Goal: Information Seeking & Learning: Learn about a topic

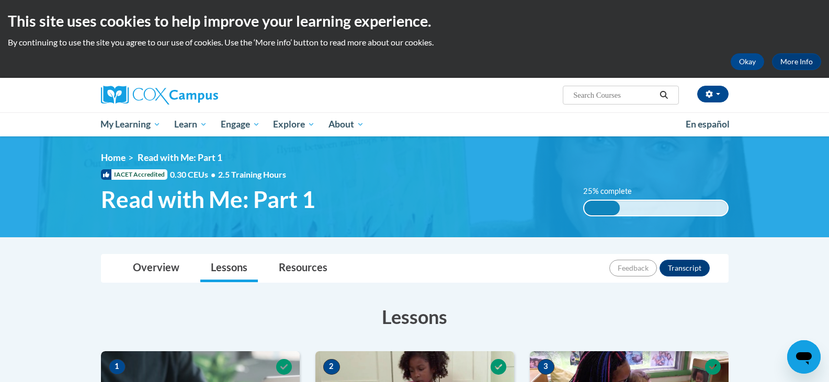
drag, startPoint x: 827, startPoint y: 21, endPoint x: 831, endPoint y: 30, distance: 9.6
click at [828, 30] on html "This site uses cookies to help improve your learning experience. By continuing …" at bounding box center [414, 191] width 829 height 382
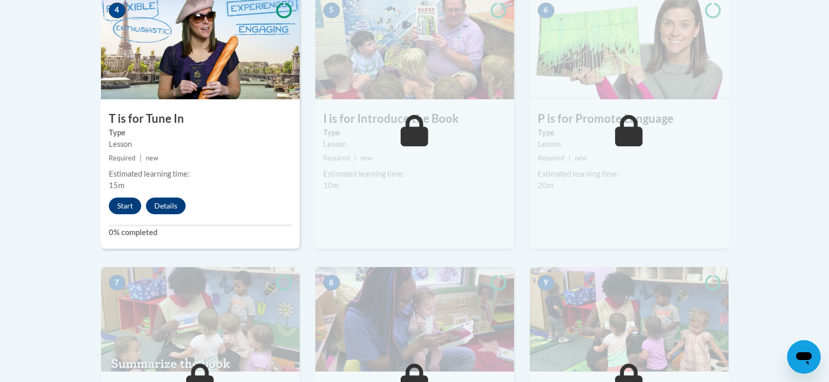
scroll to position [626, 0]
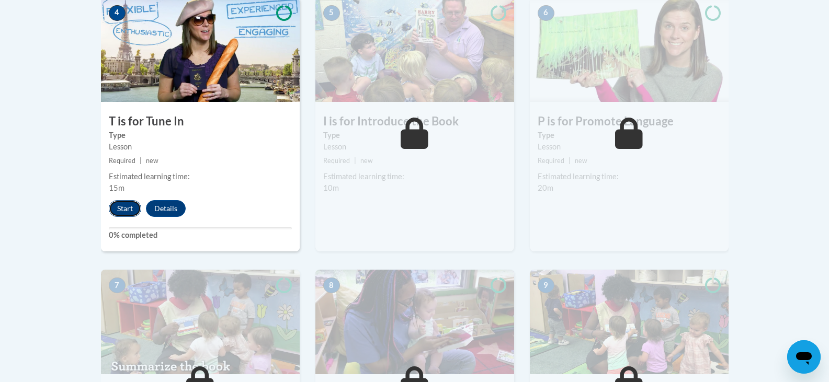
click at [125, 206] on button "Start" at bounding box center [125, 208] width 32 height 17
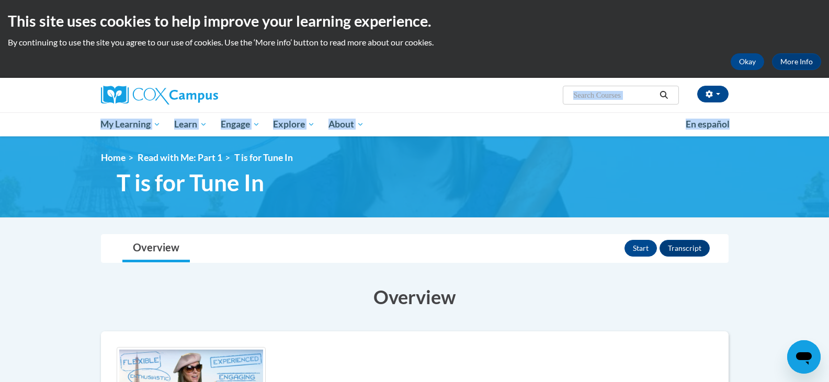
drag, startPoint x: 828, startPoint y: 78, endPoint x: 835, endPoint y: 136, distance: 59.0
click at [828, 136] on html "This site uses cookies to help improve your learning experience. By continuing …" at bounding box center [414, 191] width 829 height 382
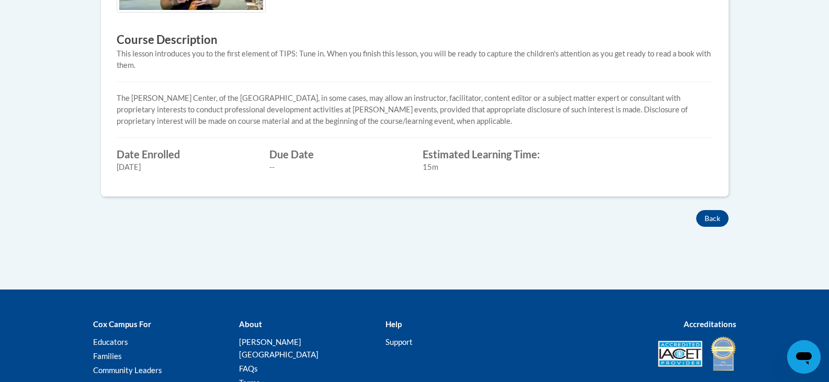
scroll to position [419, 0]
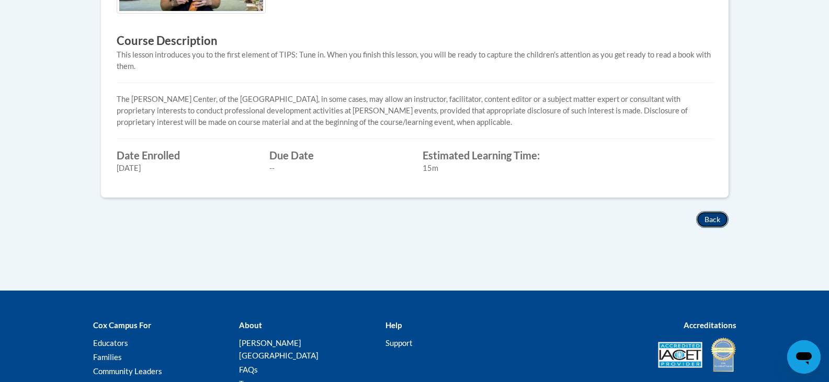
click at [717, 215] on button "Back" at bounding box center [712, 219] width 32 height 17
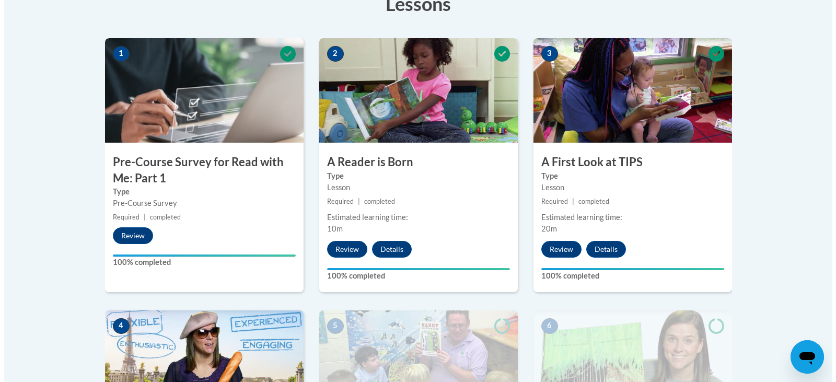
scroll to position [501, 0]
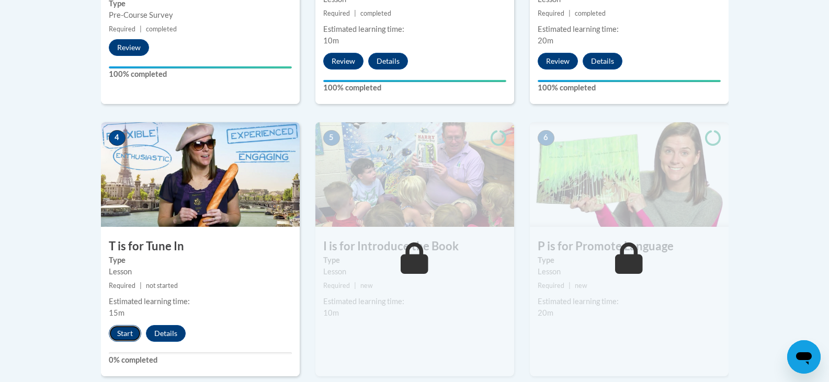
click at [124, 332] on button "Start" at bounding box center [125, 333] width 32 height 17
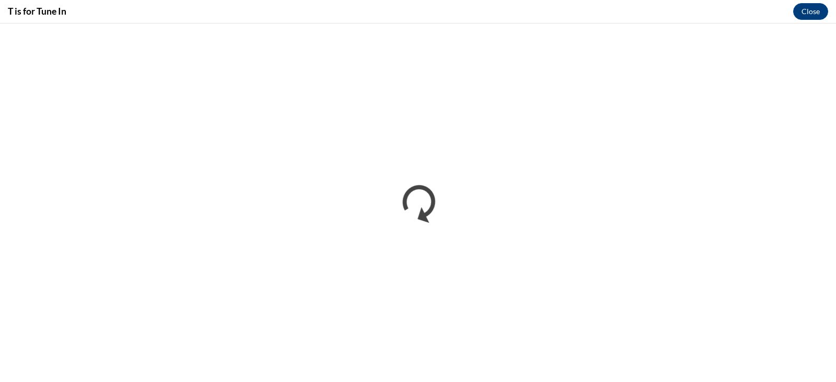
scroll to position [0, 0]
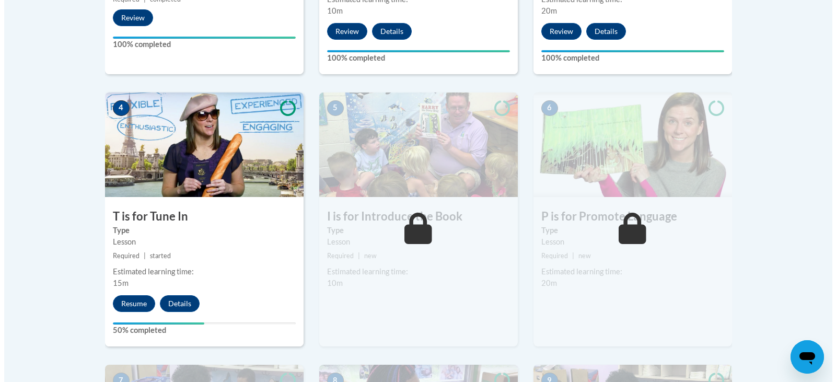
scroll to position [538, 0]
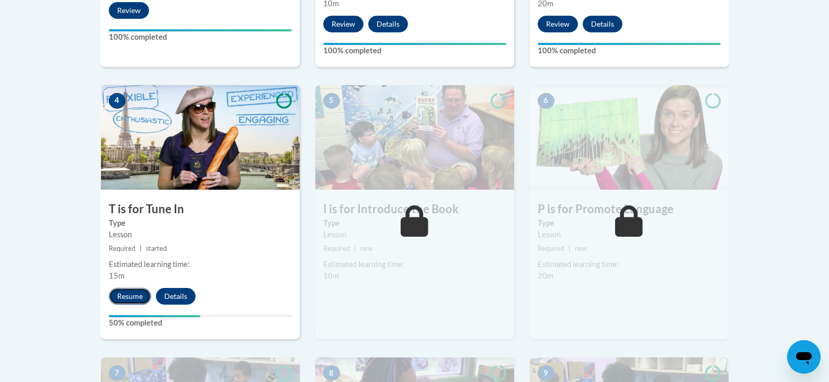
click at [132, 301] on button "Resume" at bounding box center [130, 296] width 42 height 17
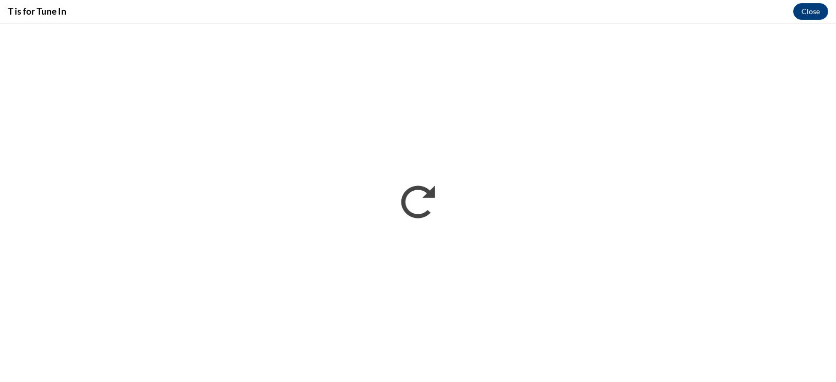
scroll to position [0, 0]
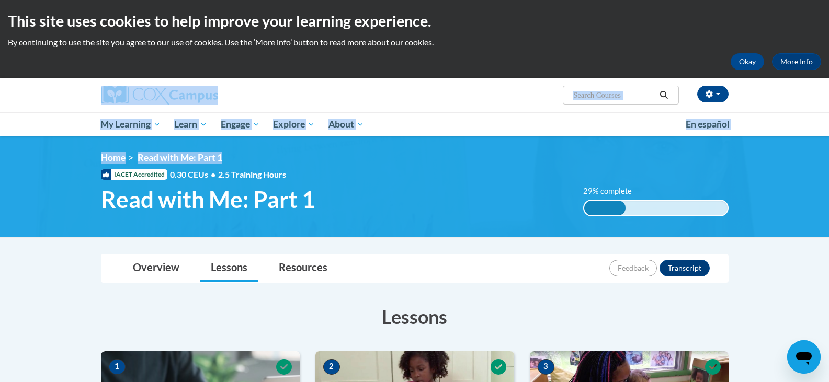
drag, startPoint x: 827, startPoint y: 52, endPoint x: 831, endPoint y: 146, distance: 93.6
click at [828, 146] on html "This site uses cookies to help improve your learning experience. By continuing …" at bounding box center [414, 191] width 829 height 382
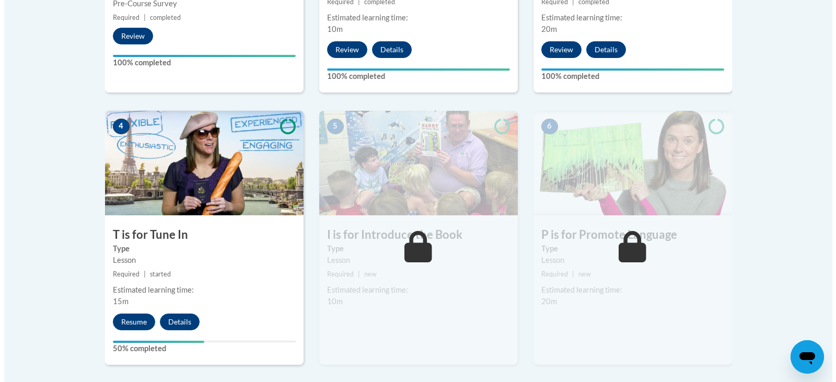
scroll to position [517, 0]
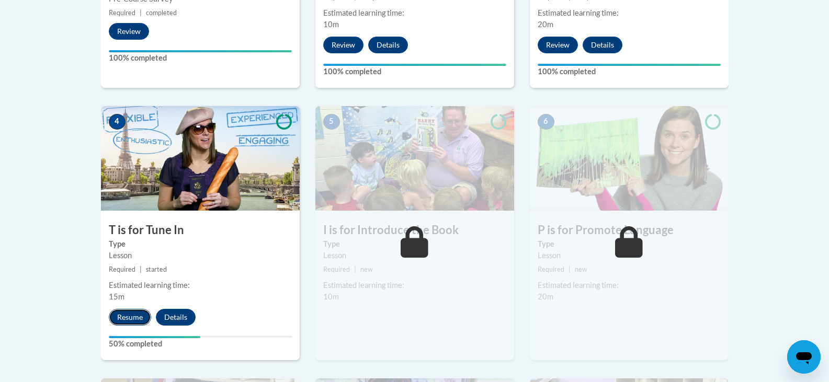
click at [130, 316] on button "Resume" at bounding box center [130, 317] width 42 height 17
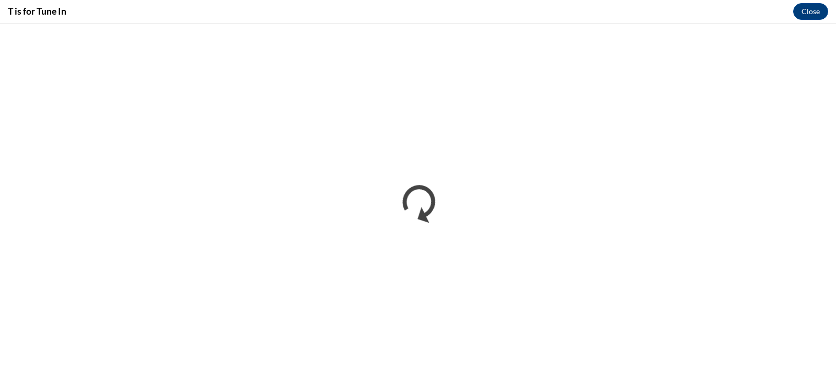
scroll to position [0, 0]
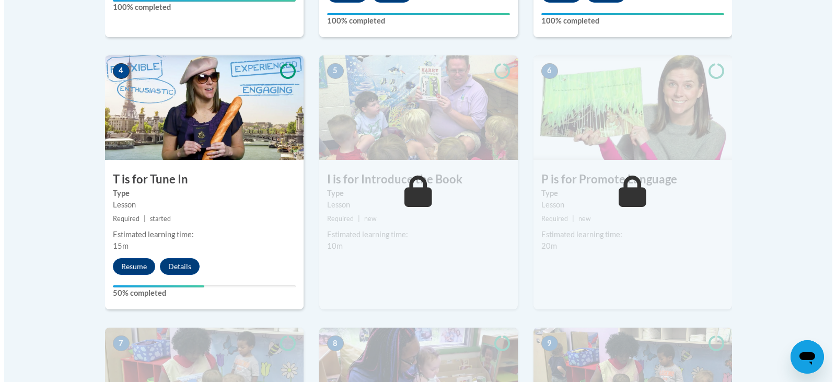
scroll to position [584, 0]
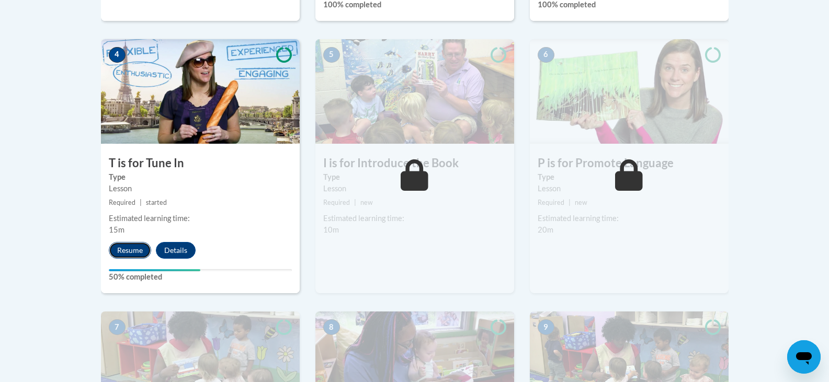
click at [131, 246] on button "Resume" at bounding box center [130, 250] width 42 height 17
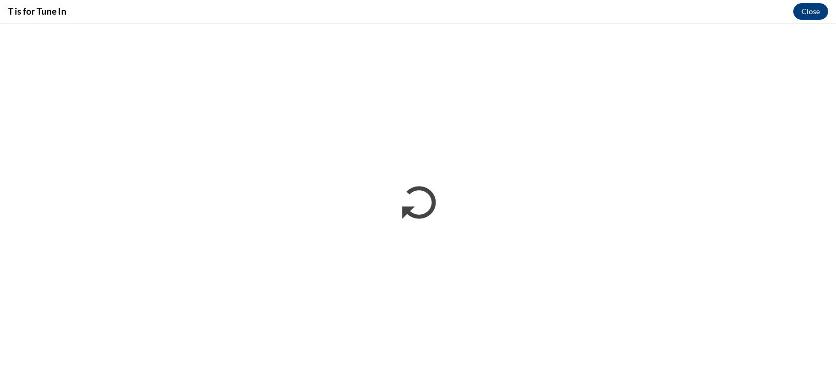
scroll to position [0, 0]
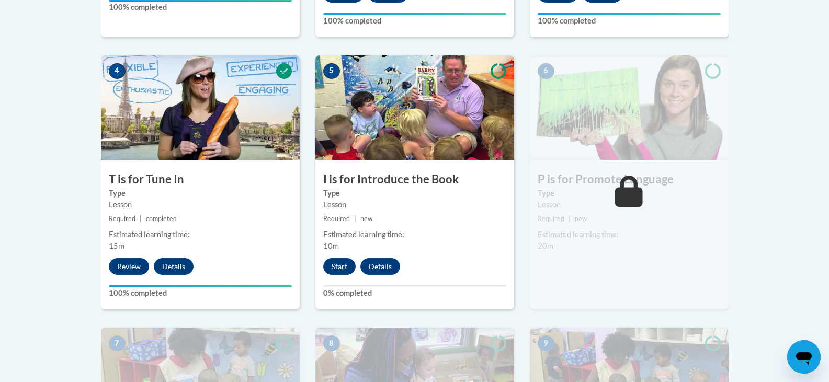
scroll to position [571, 0]
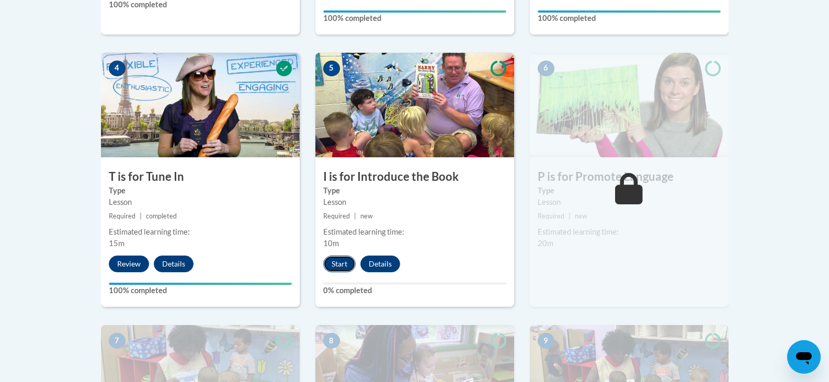
click at [344, 264] on button "Start" at bounding box center [339, 264] width 32 height 17
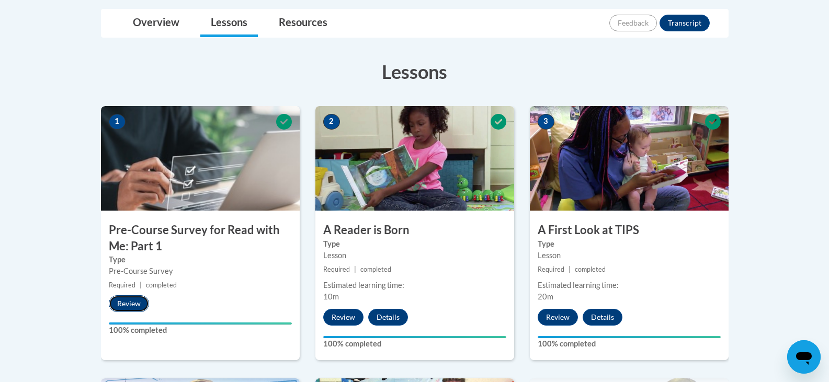
click at [132, 306] on button "Review" at bounding box center [129, 303] width 40 height 17
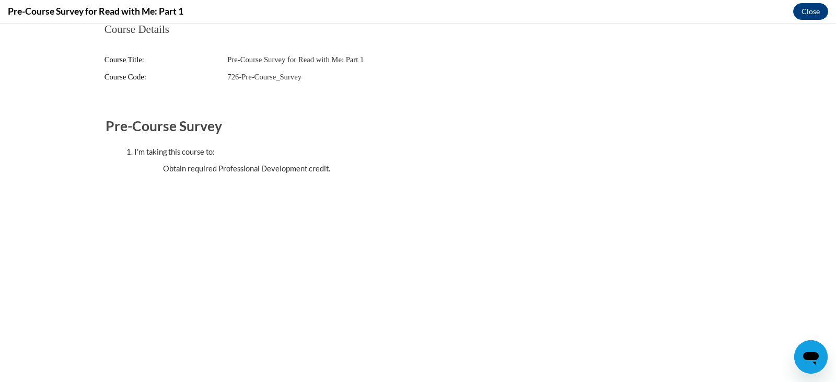
scroll to position [570, 0]
click at [810, 11] on button "Close" at bounding box center [810, 11] width 35 height 17
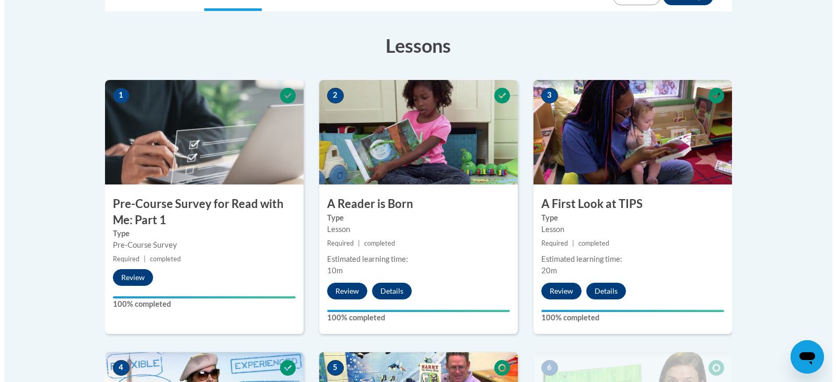
scroll to position [269, 0]
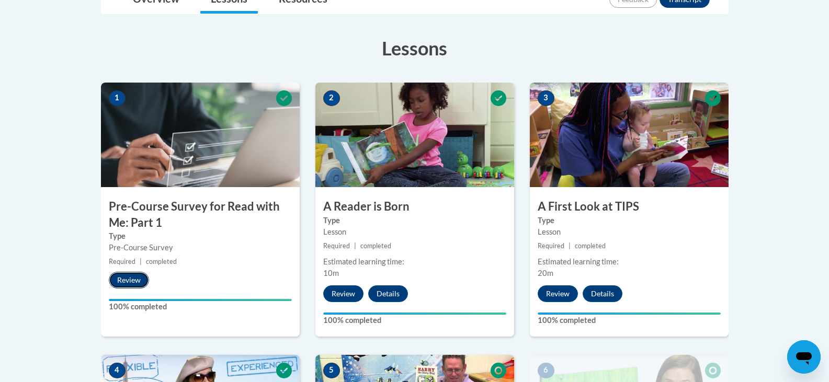
click at [126, 279] on button "Review" at bounding box center [129, 280] width 40 height 17
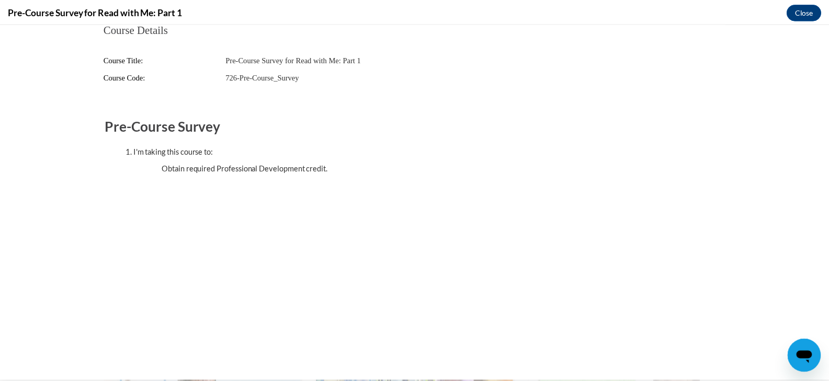
scroll to position [0, 0]
click at [806, 11] on button "Close" at bounding box center [810, 11] width 35 height 17
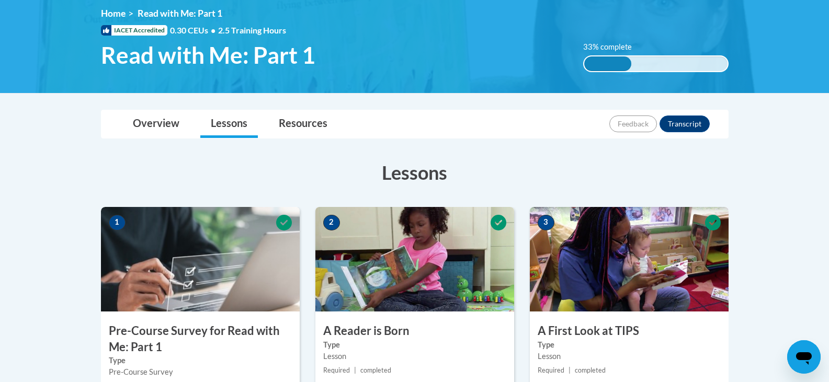
scroll to position [146, 0]
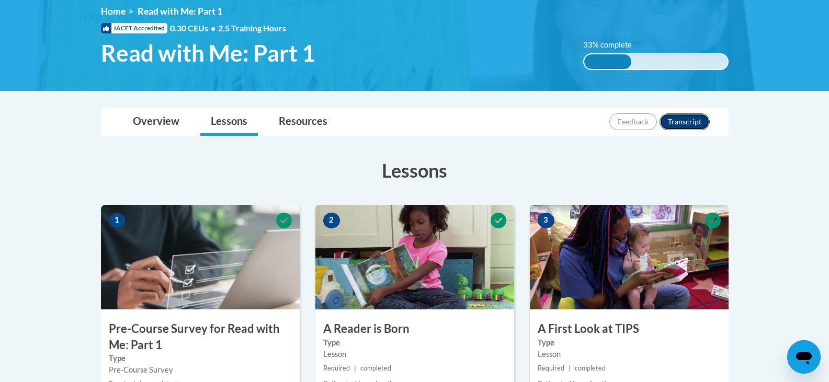
click at [684, 120] on button "Transcript" at bounding box center [684, 121] width 50 height 17
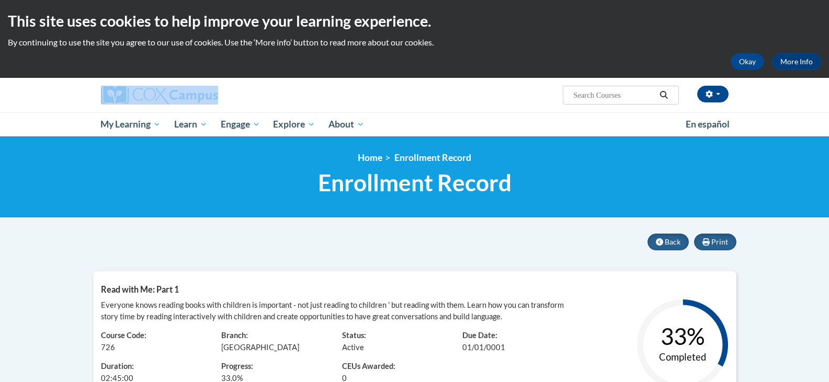
drag, startPoint x: 827, startPoint y: 52, endPoint x: 835, endPoint y: 90, distance: 38.4
click at [828, 90] on html "This site uses cookies to help improve your learning experience. By continuing …" at bounding box center [414, 191] width 829 height 382
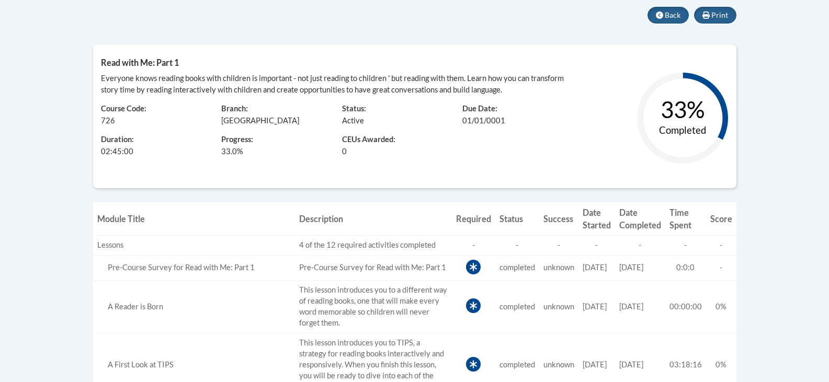
scroll to position [168, 0]
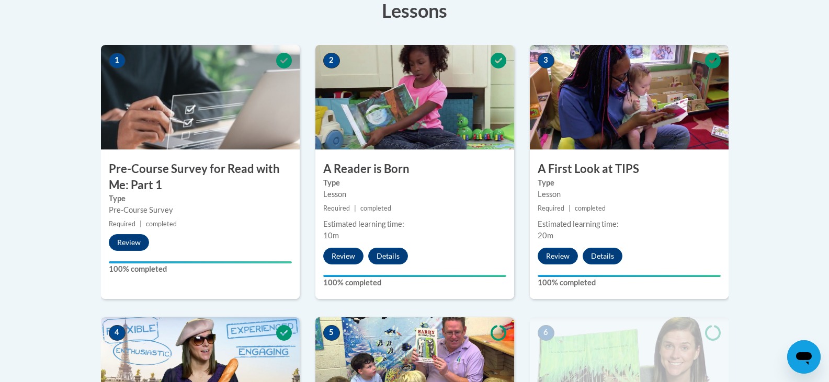
scroll to position [146, 0]
